Goal: Task Accomplishment & Management: Use online tool/utility

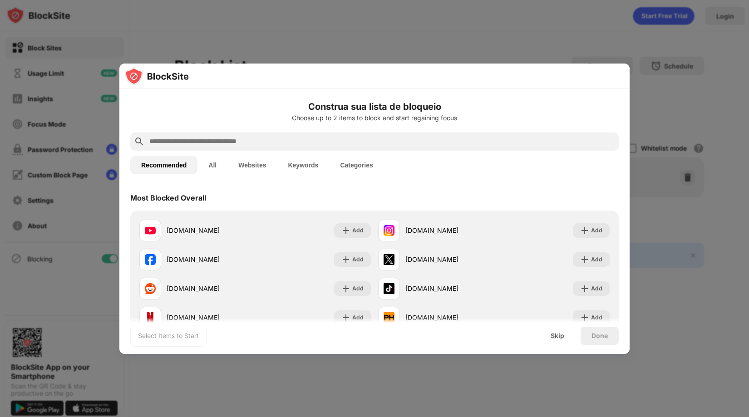
click at [208, 166] on button "All" at bounding box center [213, 165] width 30 height 18
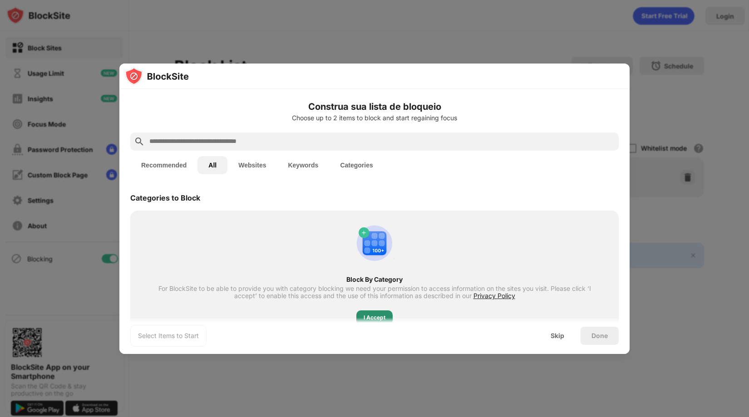
click at [370, 314] on div "I Accept" at bounding box center [375, 317] width 22 height 9
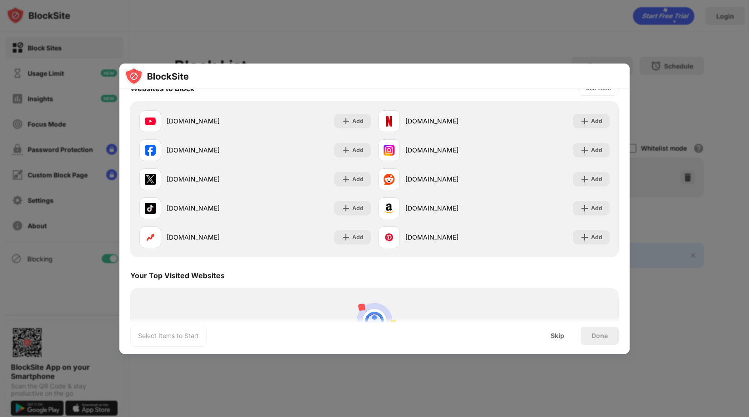
scroll to position [1363, 0]
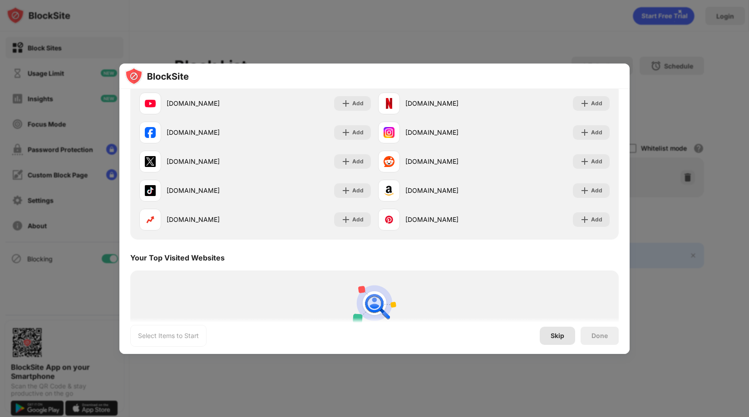
click at [551, 334] on div "Skip" at bounding box center [557, 336] width 35 height 18
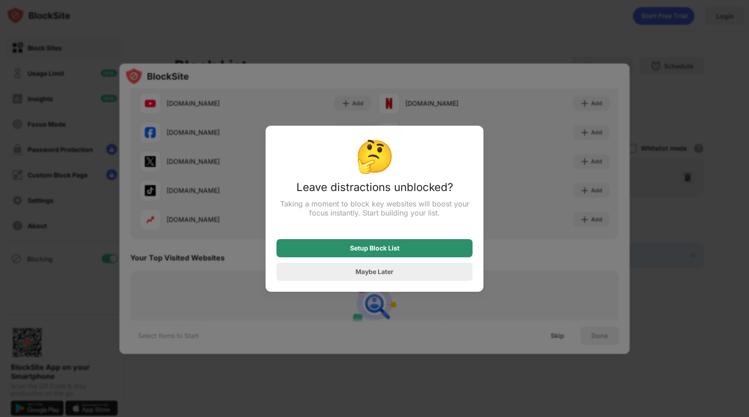
click at [373, 252] on div "Setup Block List" at bounding box center [375, 248] width 50 height 7
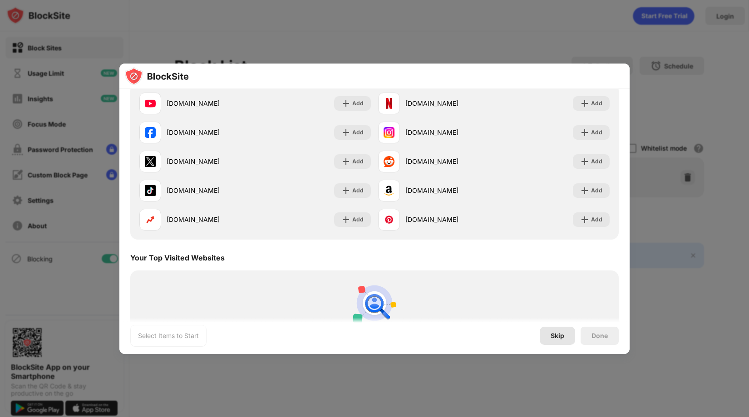
click at [556, 342] on div "Skip" at bounding box center [557, 336] width 35 height 18
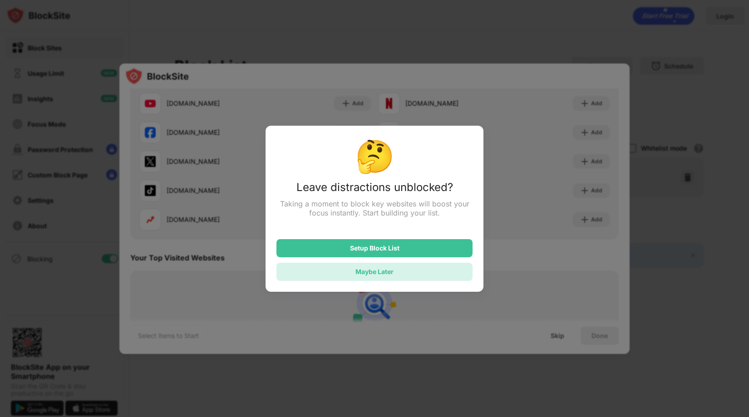
click at [371, 276] on div "Maybe Later" at bounding box center [375, 272] width 38 height 8
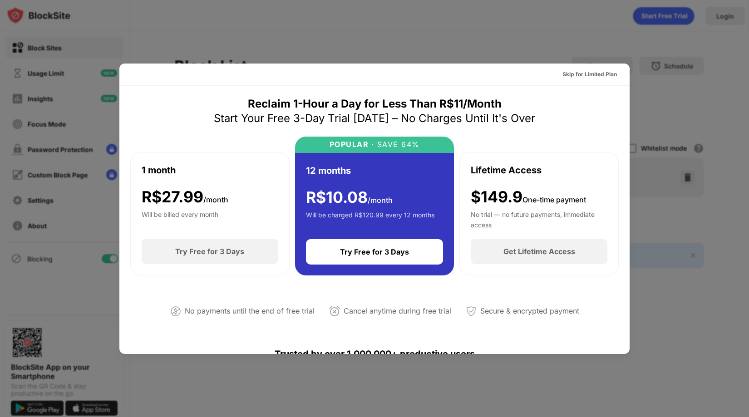
click at [552, 25] on div at bounding box center [374, 208] width 749 height 417
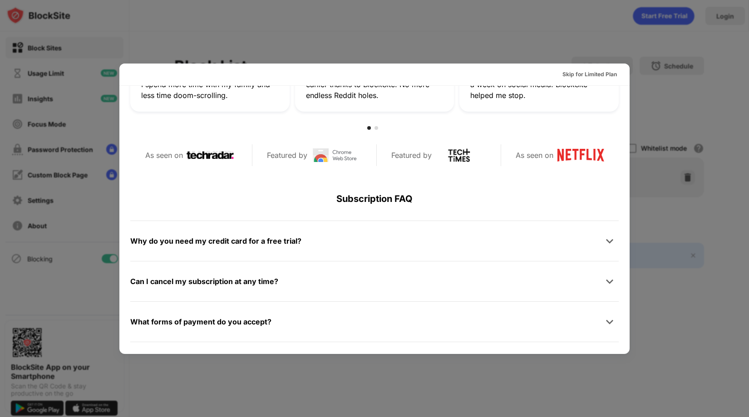
scroll to position [443, 0]
